Goal: Transaction & Acquisition: Subscribe to service/newsletter

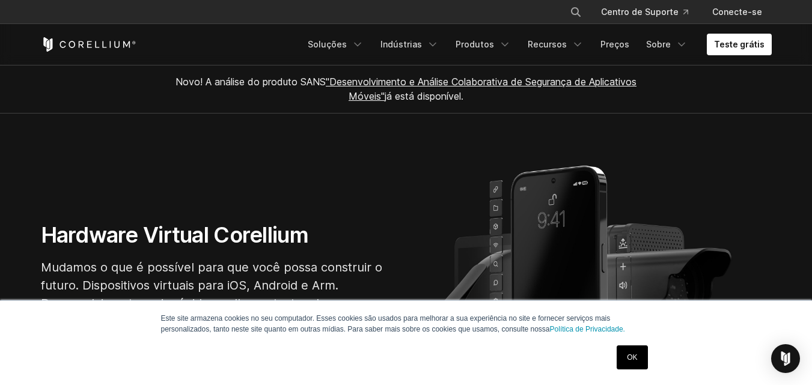
click at [447, 185] on section "Hardware Virtual Corellium Mudamos o que é possível para que você possa constru…" at bounding box center [406, 282] width 812 height 336
click at [626, 362] on link "OK" at bounding box center [632, 358] width 31 height 24
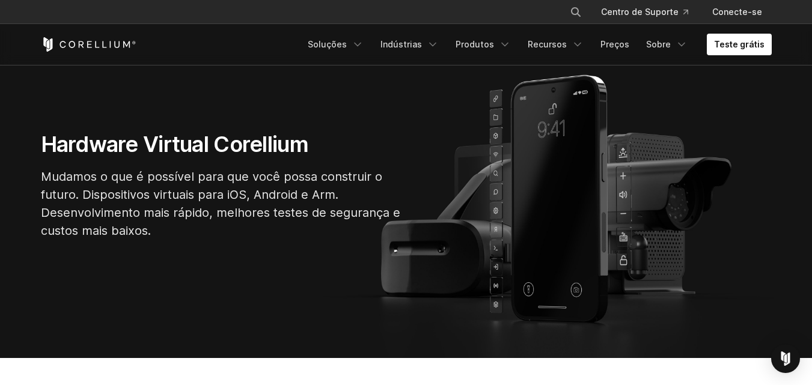
scroll to position [90, 0]
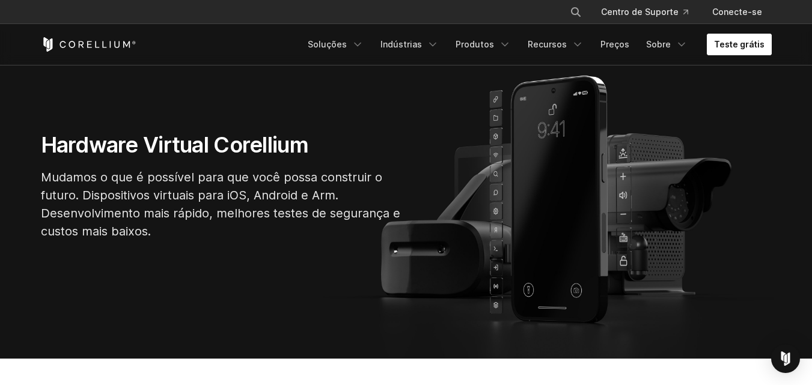
click at [754, 48] on font "Teste grátis" at bounding box center [739, 44] width 51 height 10
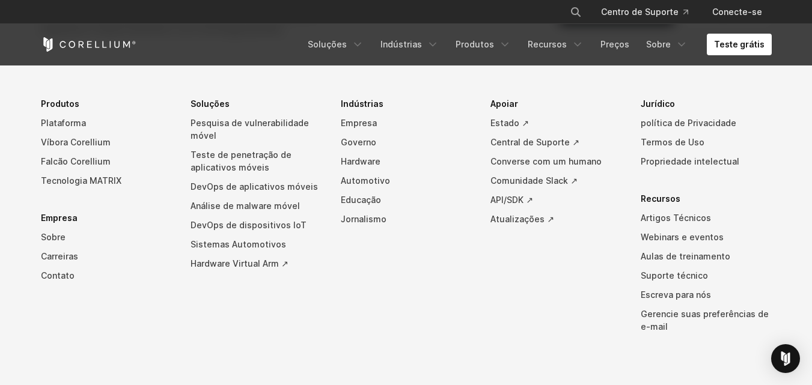
scroll to position [2945, 0]
